Goal: Information Seeking & Learning: Compare options

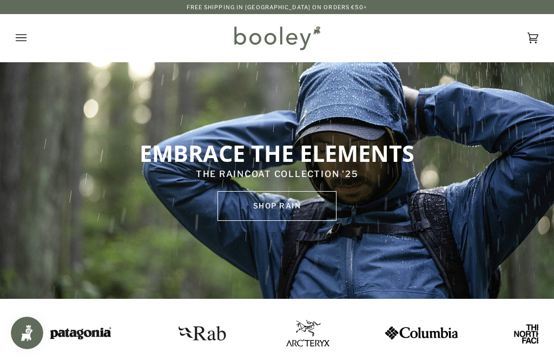
click at [30, 39] on button "Open menu" at bounding box center [32, 38] width 32 height 48
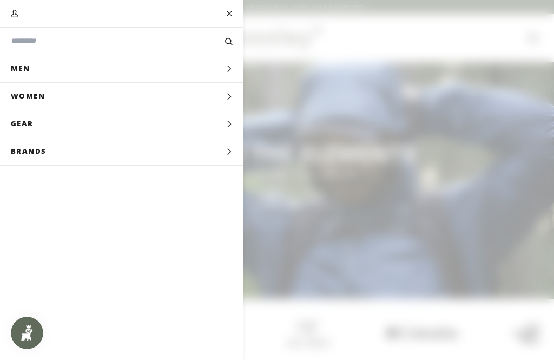
click at [139, 71] on button "Men Expand menu" at bounding box center [122, 69] width 244 height 28
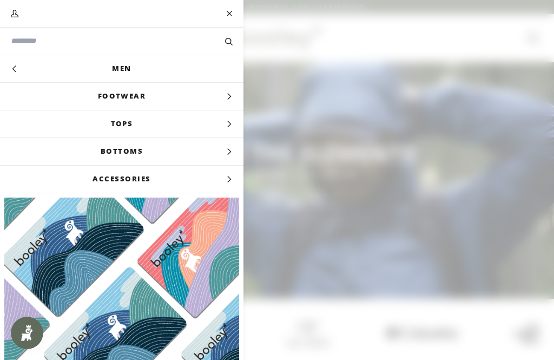
click at [163, 125] on span "Tops" at bounding box center [122, 123] width 244 height 27
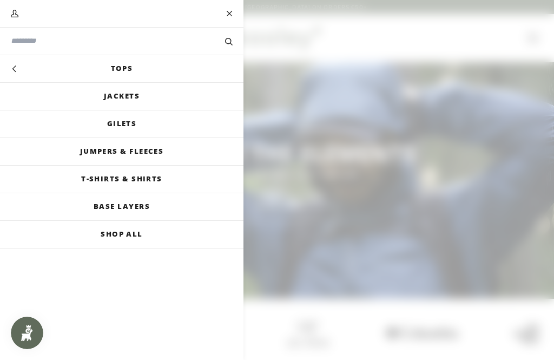
click at [143, 95] on link "Jackets" at bounding box center [122, 96] width 244 height 27
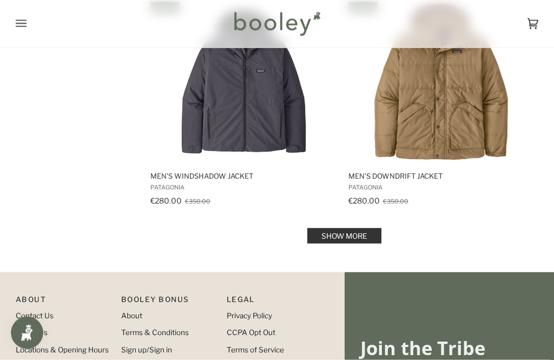
scroll to position [2157, 0]
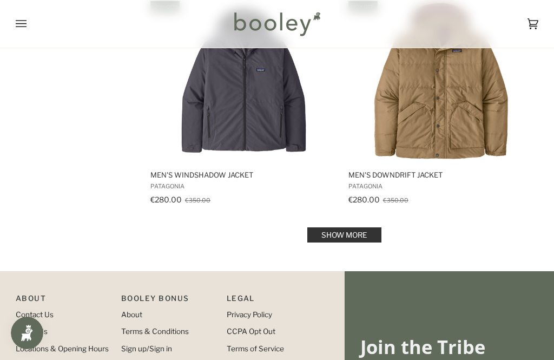
click at [343, 238] on link "Show more" at bounding box center [344, 234] width 74 height 15
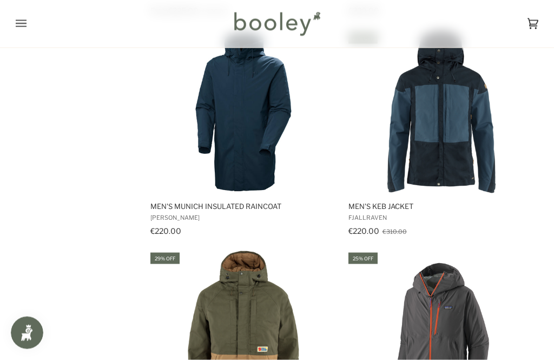
scroll to position [3220, 0]
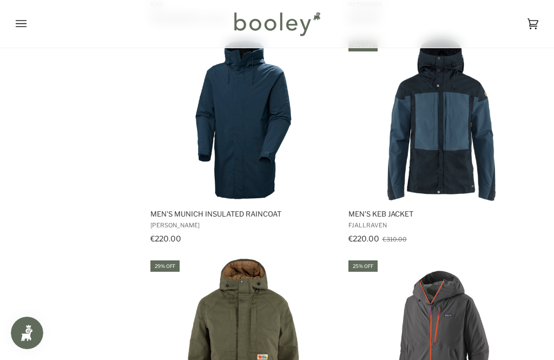
click at [452, 175] on img "Men's Keb Jacket" at bounding box center [441, 119] width 162 height 162
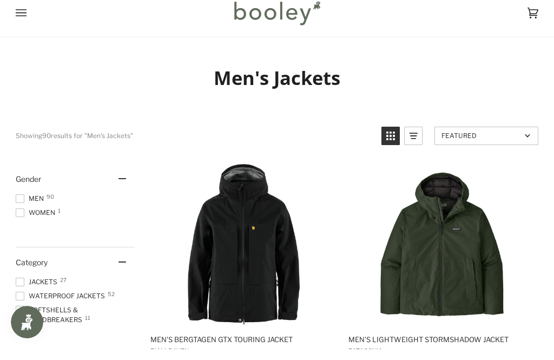
scroll to position [90, 0]
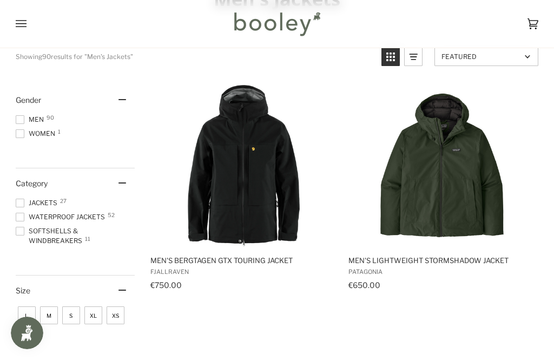
click at [28, 218] on span "Waterproof Jackets 52" at bounding box center [62, 217] width 93 height 10
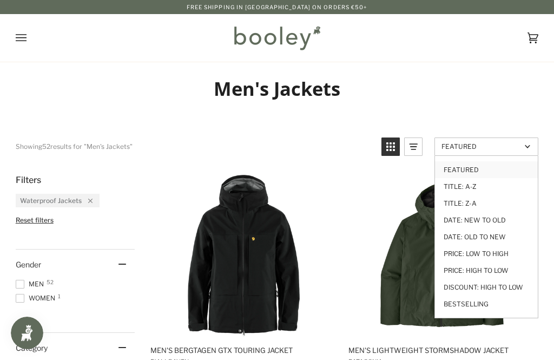
click at [507, 248] on link "Price: Low to High" at bounding box center [486, 253] width 103 height 17
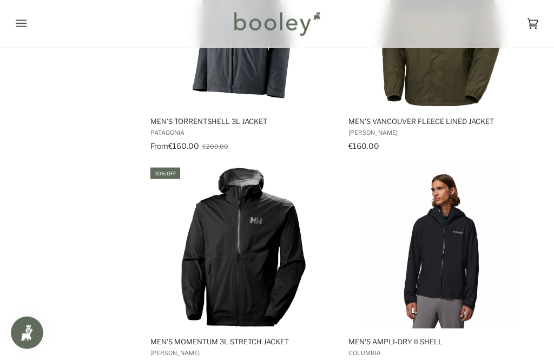
scroll to position [2024, 0]
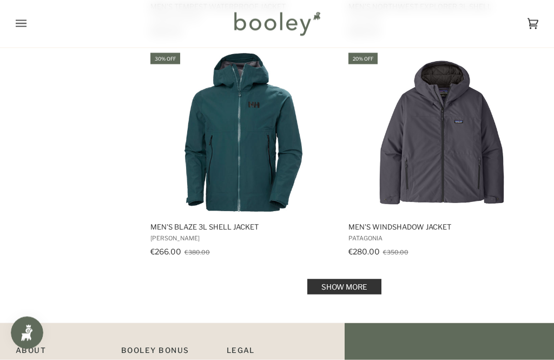
scroll to position [4318, 0]
click at [342, 279] on link "Show more" at bounding box center [344, 286] width 74 height 15
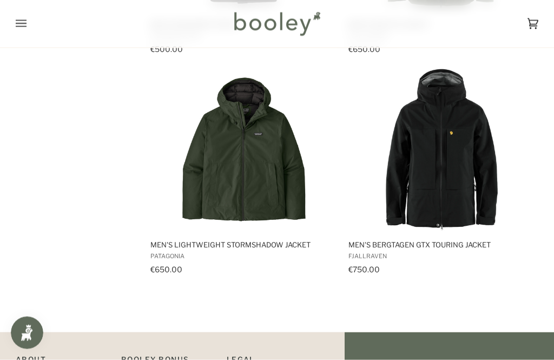
scroll to position [5623, 0]
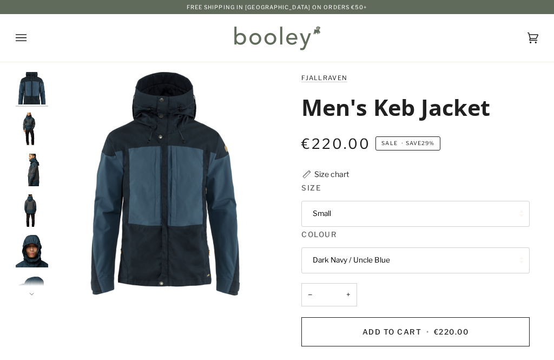
click at [33, 118] on img "Fjallraven Men's Keb Jacket - Booley Galway" at bounding box center [32, 129] width 32 height 32
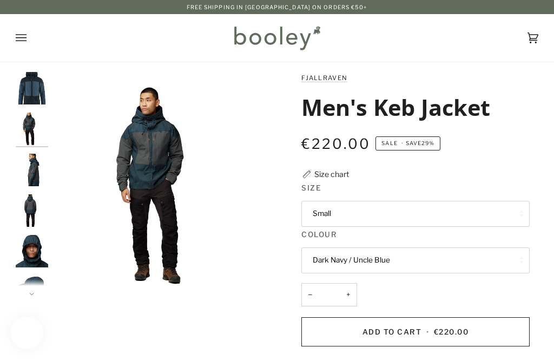
click at [38, 172] on img "Fjallraven Men's Keb Jacket - Booley Galway" at bounding box center [32, 170] width 32 height 32
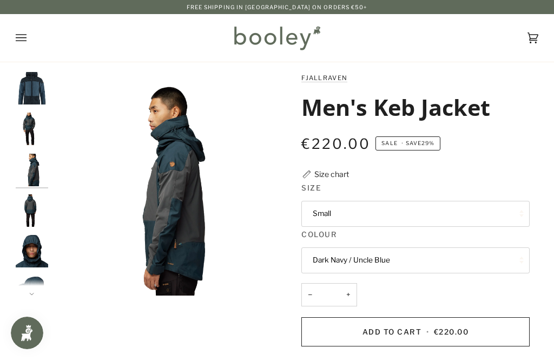
click at [37, 214] on img "Fjallraven Men's Keb Jacket - Booley Galway" at bounding box center [32, 210] width 32 height 32
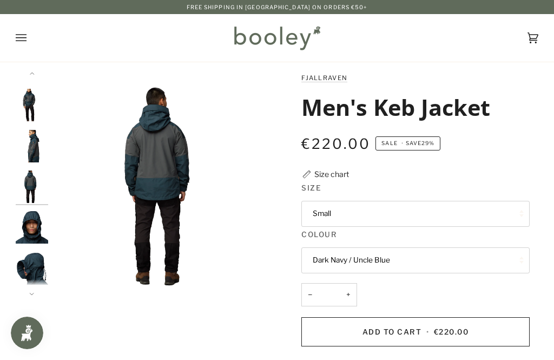
scroll to position [28, 0]
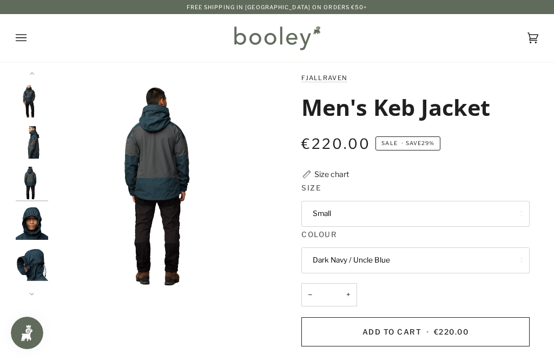
click at [42, 265] on img "Fjallraven Men's Keb Jacket - Booley Galway" at bounding box center [32, 264] width 32 height 32
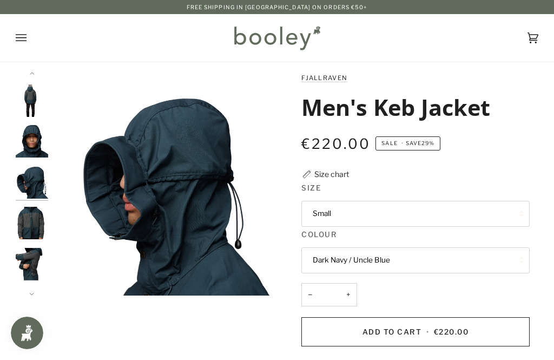
scroll to position [110, 0]
click at [337, 208] on button "Small" at bounding box center [415, 214] width 228 height 26
